Goal: Find specific page/section: Find specific page/section

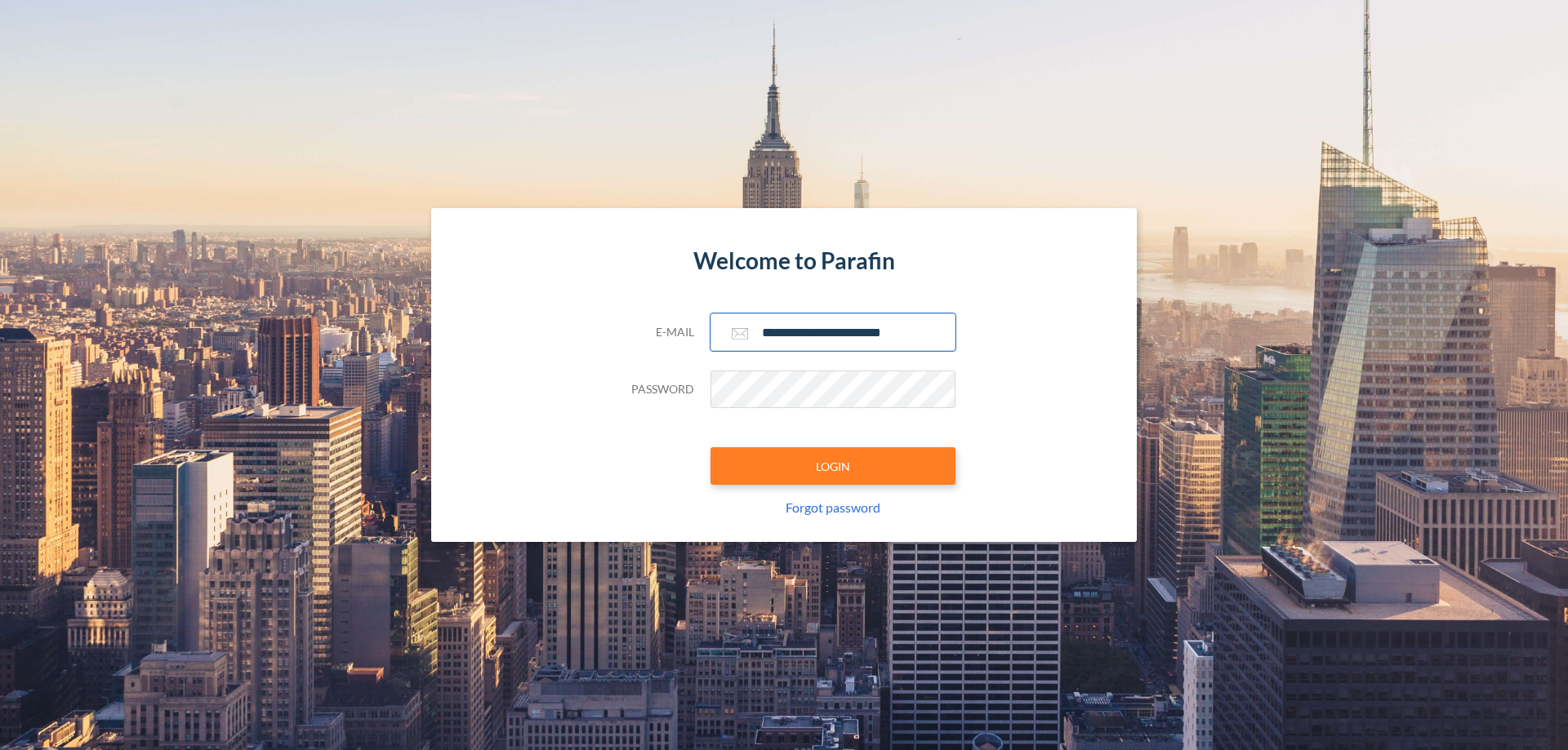
type input "**********"
click at [833, 467] on button "LOGIN" at bounding box center [833, 466] width 245 height 38
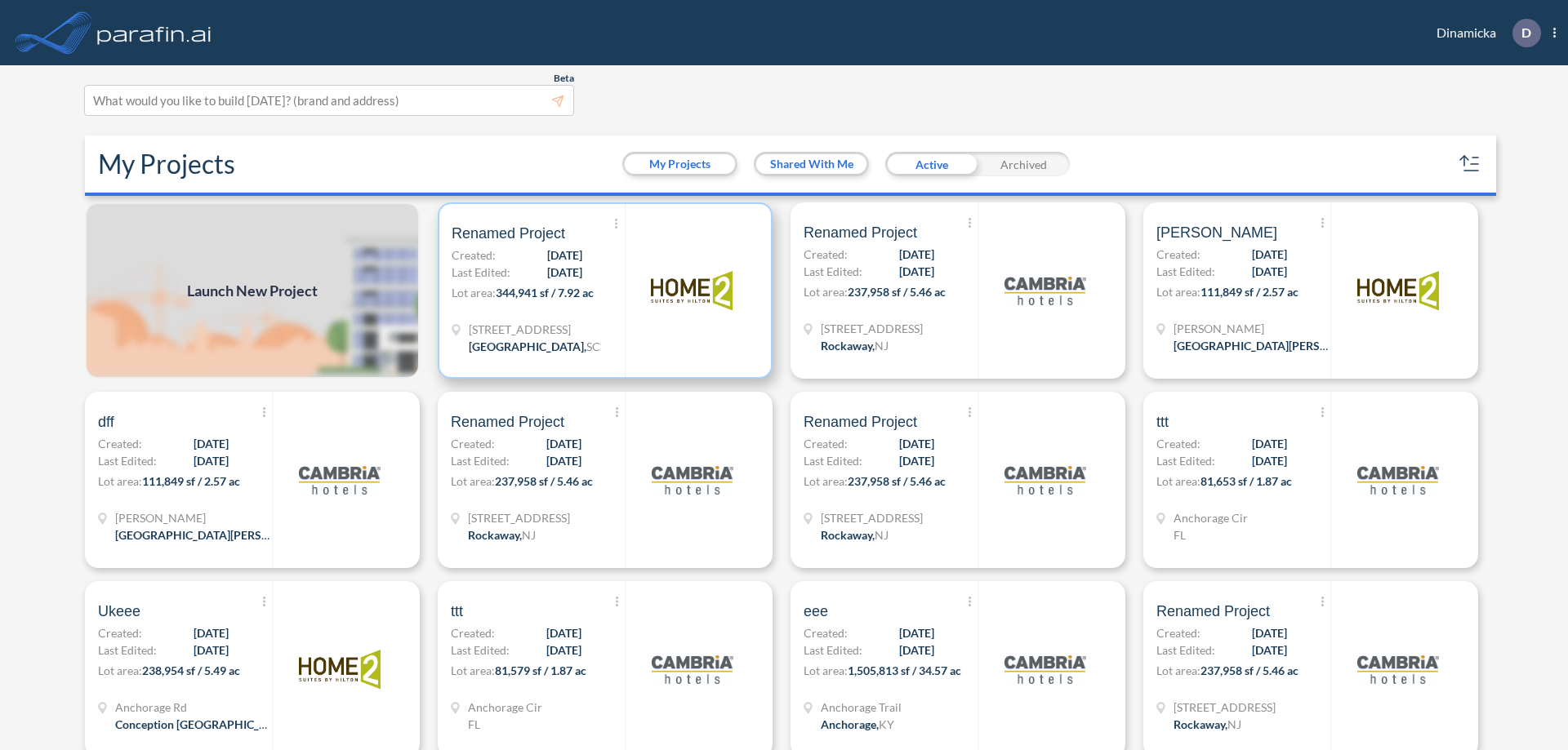
scroll to position [4, 0]
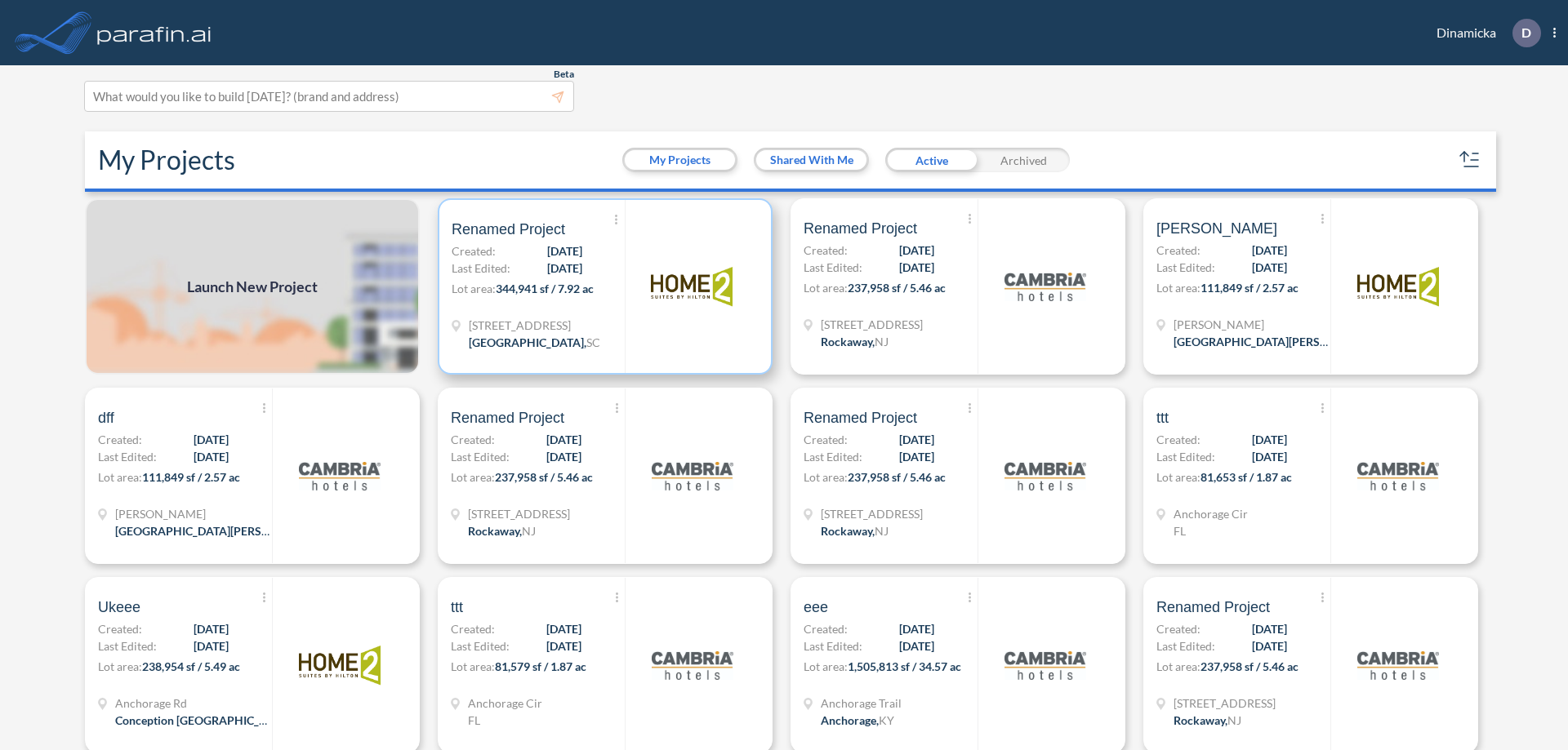
click at [602, 287] on p "Lot area: 344,941 sf / 7.92 ac" at bounding box center [538, 291] width 173 height 24
